Goal: Information Seeking & Learning: Find specific fact

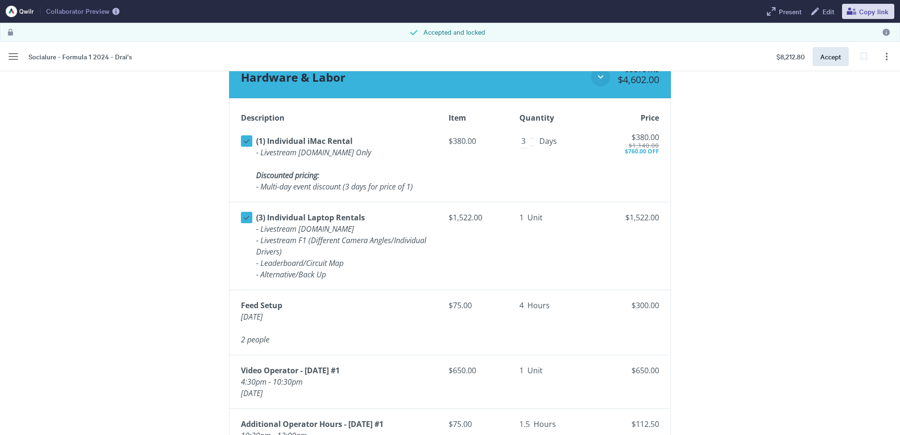
scroll to position [903, 0]
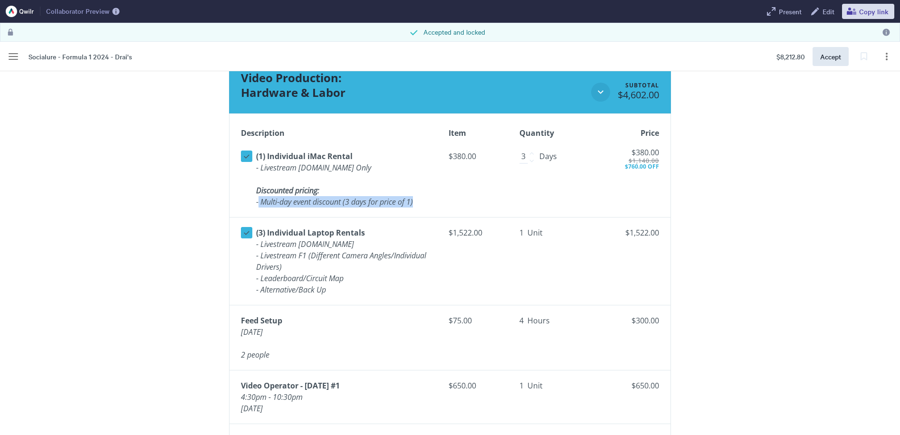
drag, startPoint x: 258, startPoint y: 204, endPoint x: 419, endPoint y: 206, distance: 161.1
click at [419, 206] on div "Select line item (1) Individual iMac Rental - Livestream [DOMAIN_NAME] Only Dis…" at bounding box center [337, 179] width 192 height 61
click at [441, 202] on td "$380.00" at bounding box center [476, 179] width 70 height 77
drag, startPoint x: 422, startPoint y: 209, endPoint x: 250, endPoint y: 188, distance: 172.8
click at [250, 188] on div "Select line item (1) Individual iMac Rental - Livestream [DOMAIN_NAME] Only Dis…" at bounding box center [337, 179] width 192 height 61
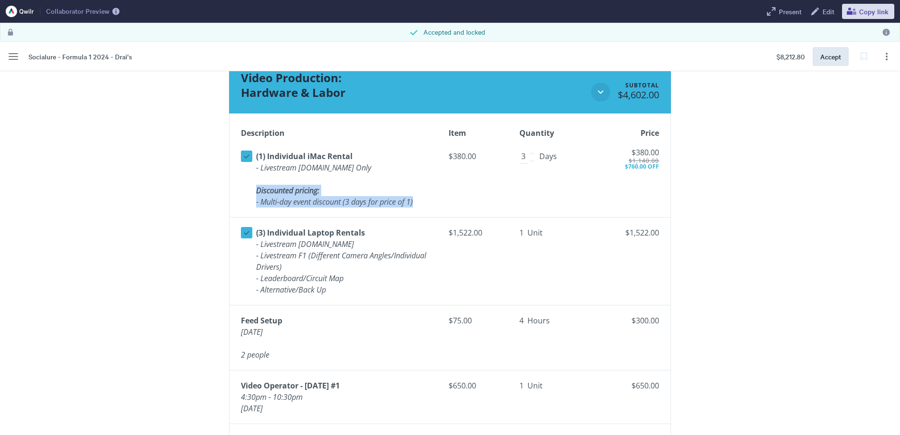
copy div "Discounted pricing: - Multi-day event discount (3 days for price of 1)"
click at [339, 276] on span "- Leaderboard/Circuit Map" at bounding box center [299, 278] width 87 height 10
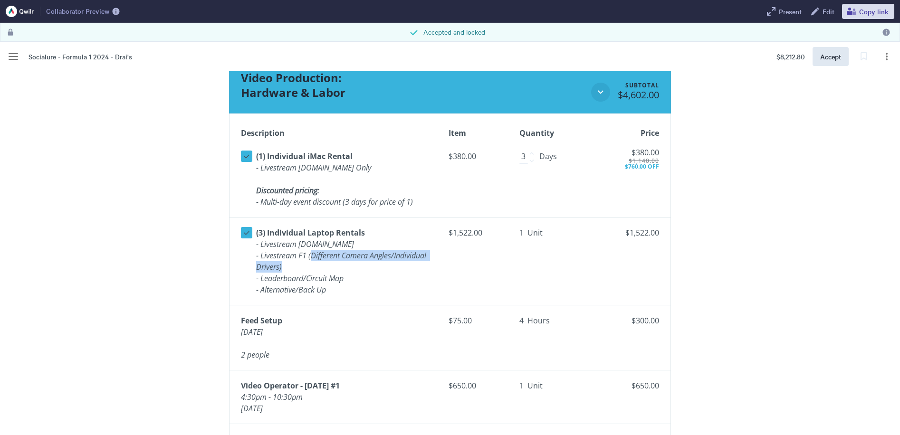
drag, startPoint x: 311, startPoint y: 257, endPoint x: 318, endPoint y: 265, distance: 11.4
click at [318, 265] on p "- Livestream F1 (Different Camera Angles/Individual Drivers)" at bounding box center [344, 261] width 177 height 23
drag, startPoint x: 326, startPoint y: 259, endPoint x: 294, endPoint y: 262, distance: 32.0
click at [292, 262] on p "- Livestream F1 (Different Camera Angles/Individual Drivers)" at bounding box center [344, 261] width 177 height 23
drag, startPoint x: 313, startPoint y: 255, endPoint x: 326, endPoint y: 262, distance: 14.7
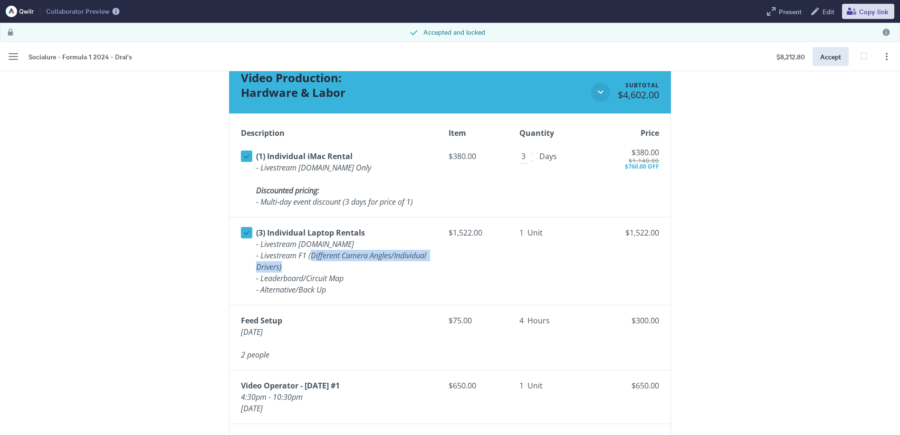
click at [326, 262] on p "- Livestream F1 (Different Camera Angles/Individual Drivers)" at bounding box center [344, 261] width 177 height 23
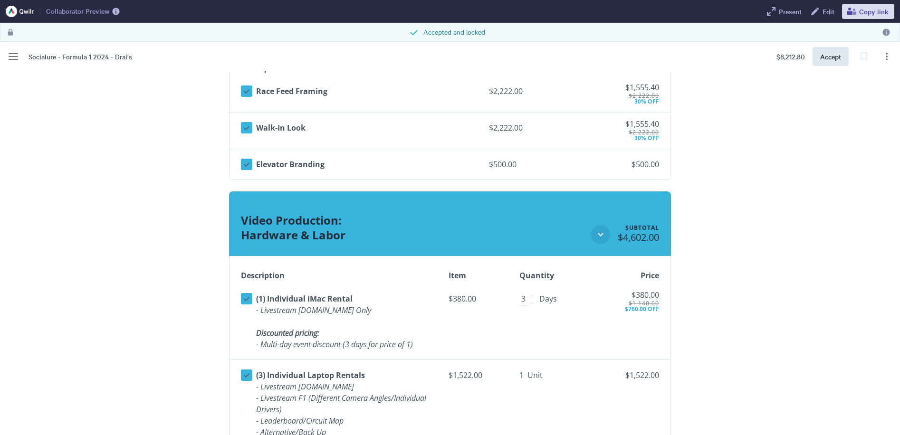
scroll to position [808, 0]
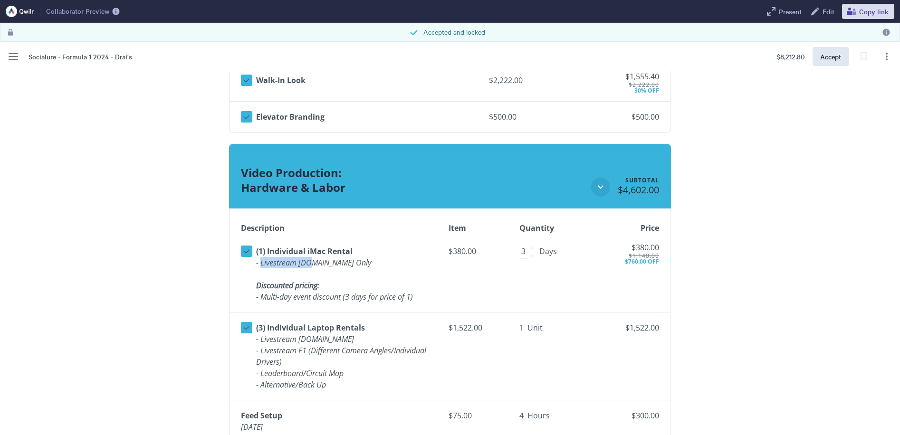
drag, startPoint x: 261, startPoint y: 267, endPoint x: 309, endPoint y: 262, distance: 47.7
click at [309, 262] on span "- Livestream [DOMAIN_NAME] Only" at bounding box center [313, 263] width 115 height 10
copy span "Livestream F1."
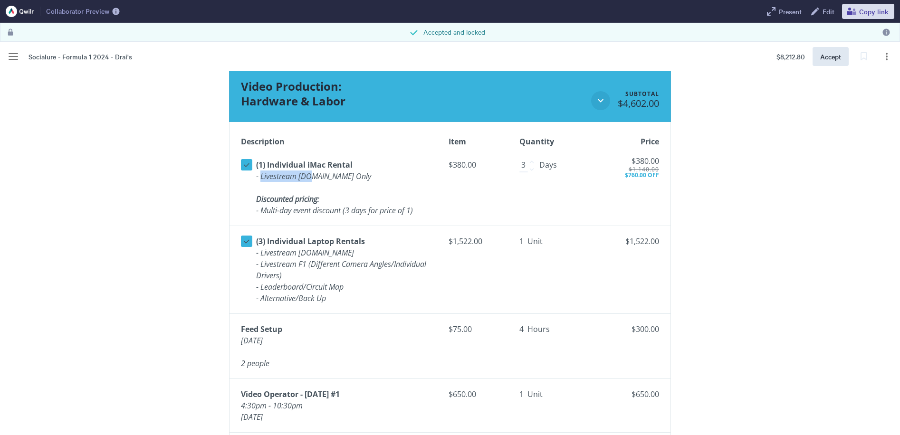
scroll to position [903, 0]
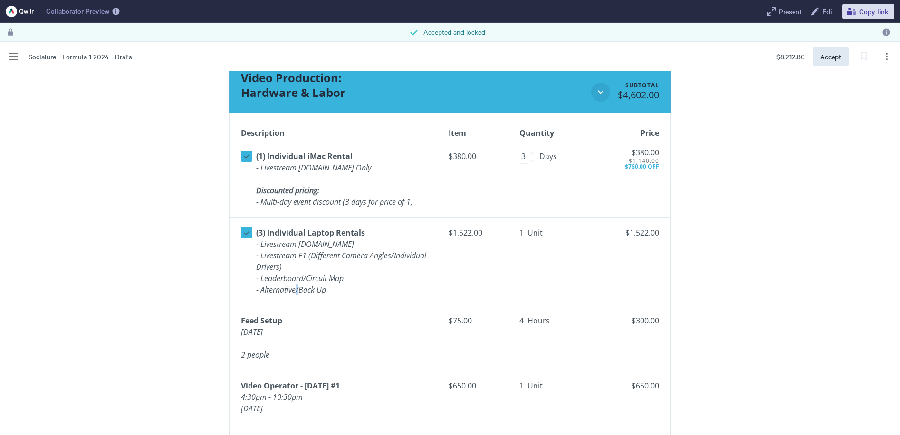
click at [298, 286] on span "- Alternative/Back Up" at bounding box center [291, 290] width 70 height 10
click at [370, 292] on p "- Alternative/Back Up" at bounding box center [344, 289] width 177 height 11
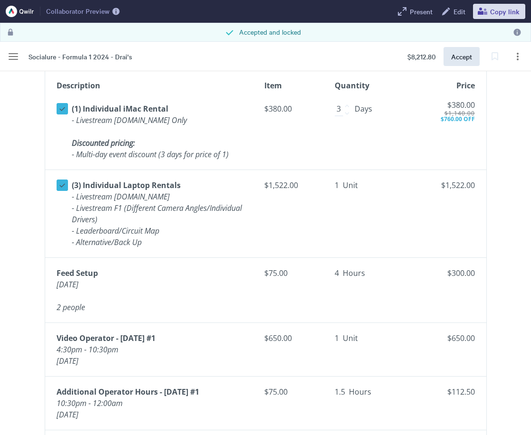
scroll to position [905, 0]
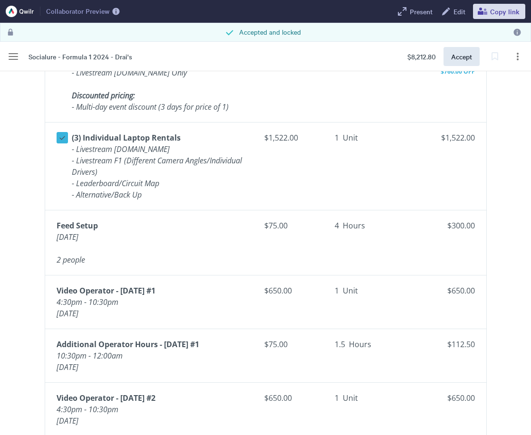
click at [98, 268] on div "Feed Setup [DATE] 2 people" at bounding box center [77, 242] width 41 height 49
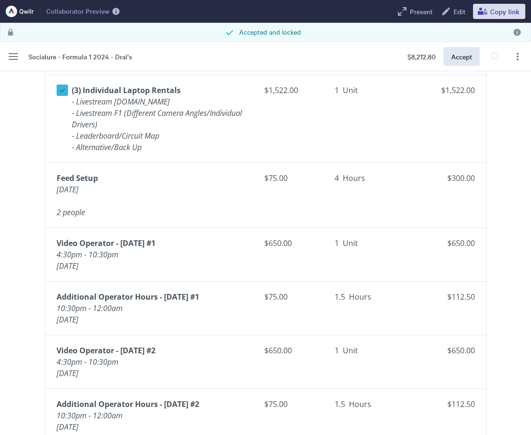
drag, startPoint x: 93, startPoint y: 334, endPoint x: 139, endPoint y: 270, distance: 78.3
click at [139, 270] on td "Video Operator - [DATE] #1 4:30pm - 10:30pm [DATE]" at bounding box center [150, 255] width 211 height 54
copy div "Video Operator - [DATE] #1 4:30pm - 10:30pm [DATE]"
click at [193, 262] on div "Video Operator - [DATE] #1 4:30pm - 10:30pm [DATE]" at bounding box center [153, 255] width 192 height 38
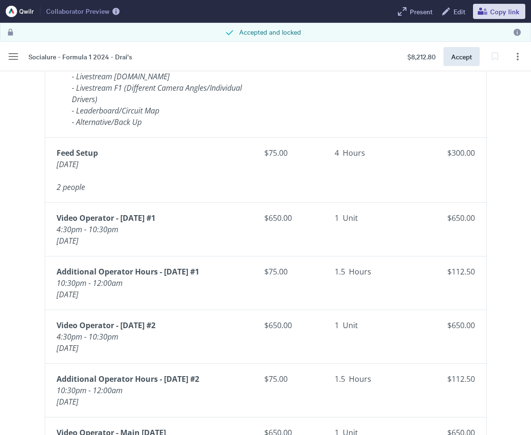
scroll to position [1000, 0]
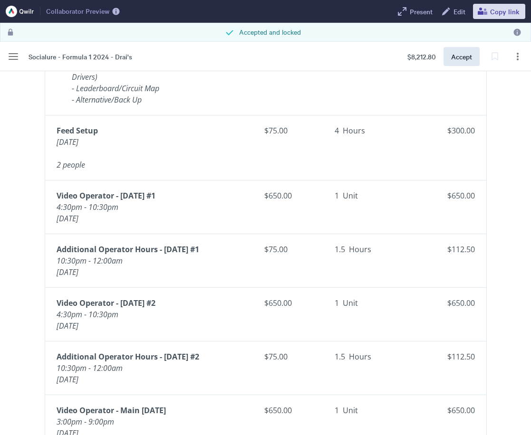
drag, startPoint x: 57, startPoint y: 251, endPoint x: 137, endPoint y: 270, distance: 82.6
click at [137, 270] on td "Additional Operator Hours - [DATE] #1 10:30pm - 12:00am [DATE]" at bounding box center [150, 261] width 211 height 54
copy div "Additional Operator Hours - [DATE] #1 10:30pm - 12:00am [DATE]"
click at [364, 270] on td "1.5 Hours" at bounding box center [362, 261] width 70 height 54
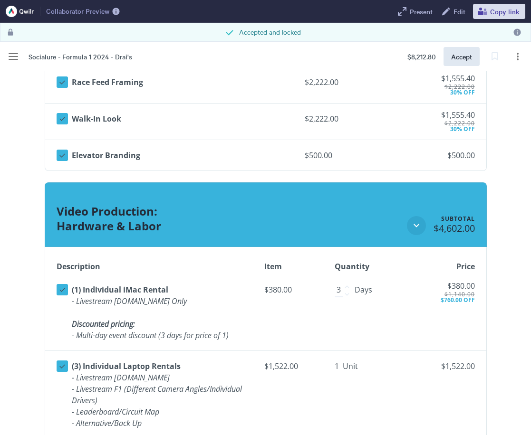
scroll to position [620, 0]
